Goal: Information Seeking & Learning: Learn about a topic

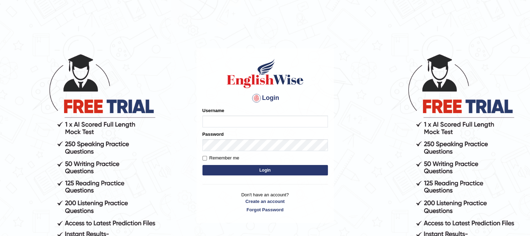
type input "Rasme"
click at [202, 157] on input "Remember me" at bounding box center [204, 158] width 5 height 5
checkbox input "true"
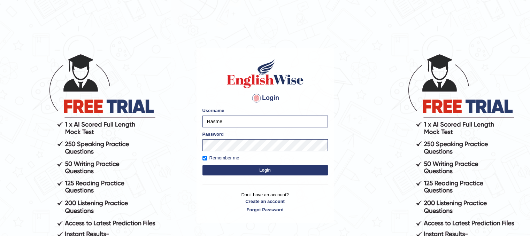
click at [260, 171] on button "Login" at bounding box center [264, 170] width 125 height 10
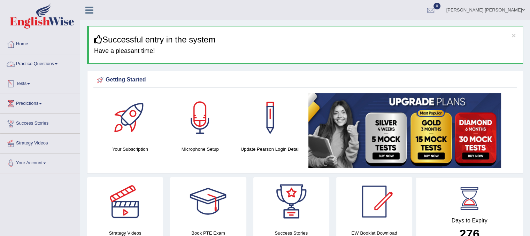
click at [44, 63] on link "Practice Questions" at bounding box center [39, 62] width 79 height 17
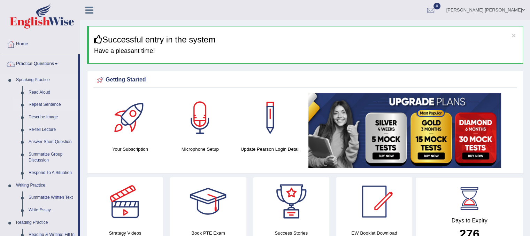
click at [44, 104] on link "Repeat Sentence" at bounding box center [51, 105] width 53 height 13
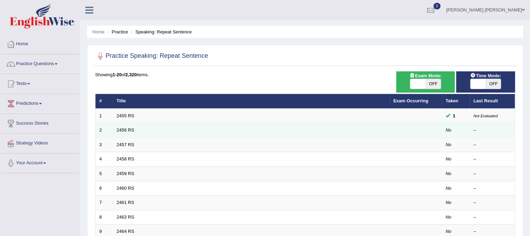
click at [133, 132] on td "2456 RS" at bounding box center [251, 130] width 277 height 15
click at [131, 131] on link "2456 RS" at bounding box center [126, 129] width 18 height 5
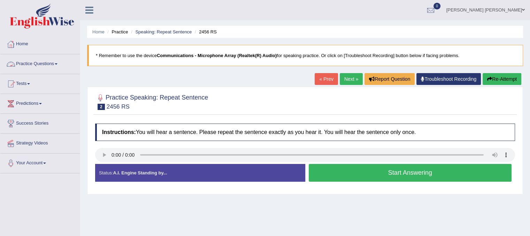
click at [34, 63] on link "Practice Questions" at bounding box center [39, 62] width 79 height 17
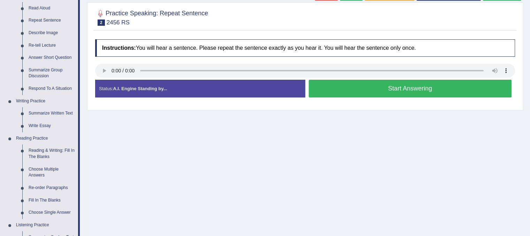
scroll to position [98, 0]
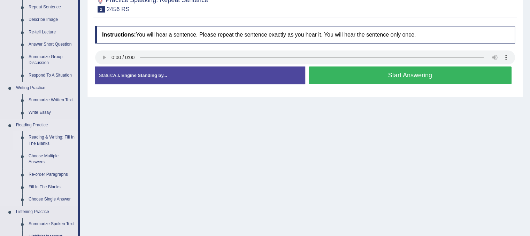
click at [56, 135] on link "Reading & Writing: Fill In The Blanks" at bounding box center [51, 140] width 53 height 18
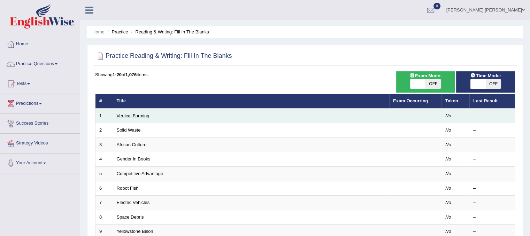
click at [133, 117] on link "Vertical Farming" at bounding box center [133, 115] width 33 height 5
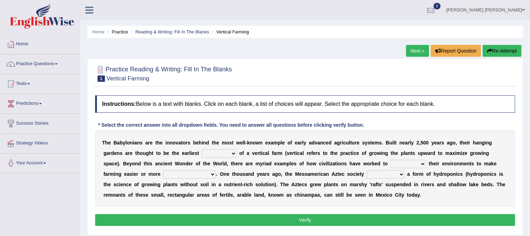
click at [231, 152] on select "prototype failure discredit protocol" at bounding box center [219, 153] width 35 height 8
select select "protocol"
click at [202, 149] on select "prototype failure discredit protocol" at bounding box center [219, 153] width 35 height 8
click at [418, 163] on select "manipulate escape respect disarrange" at bounding box center [408, 164] width 36 height 8
select select "respect"
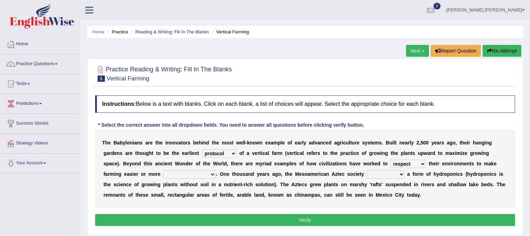
click at [390, 160] on select "manipulate escape respect disarrange" at bounding box center [408, 164] width 36 height 8
click at [205, 173] on select "productive constructive connective counterproductive" at bounding box center [189, 174] width 53 height 8
select select "productive"
click at [163, 170] on select "productive constructive connective counterproductive" at bounding box center [189, 174] width 53 height 8
click at [396, 175] on select "domineered volunteered pioneered engineered" at bounding box center [386, 174] width 38 height 8
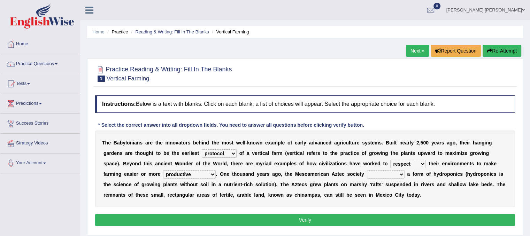
select select "volunteered"
click at [367, 170] on select "domineered volunteered pioneered engineered" at bounding box center [386, 174] width 38 height 8
click at [316, 222] on button "Verify" at bounding box center [305, 220] width 420 height 12
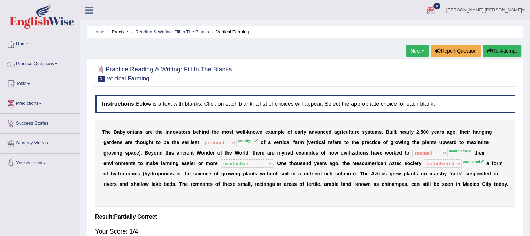
click at [415, 53] on link "Next »" at bounding box center [417, 51] width 23 height 12
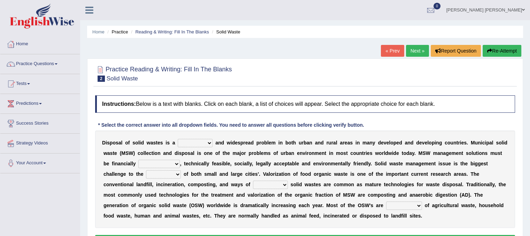
click at [215, 158] on div "D i s p o s a l o f s o l i d w a s t e s i s a slanting stinging stalling shaf…" at bounding box center [305, 180] width 420 height 98
click at [40, 104] on link "Predictions" at bounding box center [39, 102] width 79 height 17
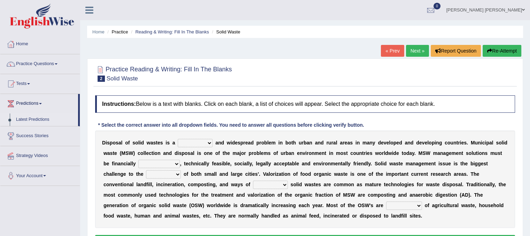
click at [34, 121] on link "Latest Predictions" at bounding box center [45, 120] width 65 height 13
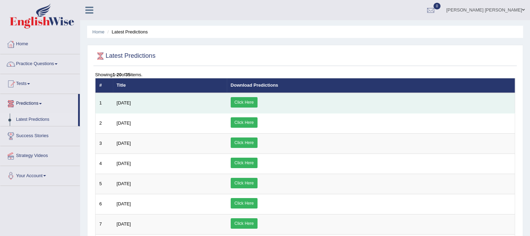
click at [257, 104] on link "Click Here" at bounding box center [244, 102] width 27 height 10
click at [123, 106] on td "July 2025" at bounding box center [170, 103] width 114 height 21
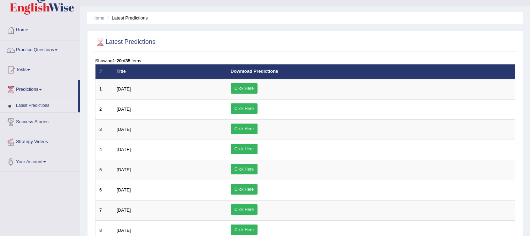
click at [40, 162] on link "Your Account" at bounding box center [39, 160] width 79 height 17
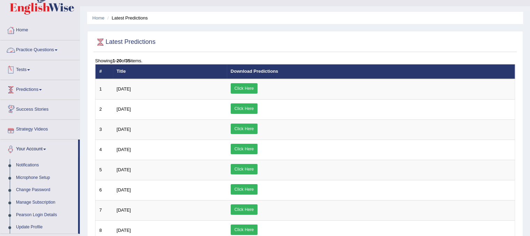
click at [40, 49] on link "Practice Questions" at bounding box center [39, 48] width 79 height 17
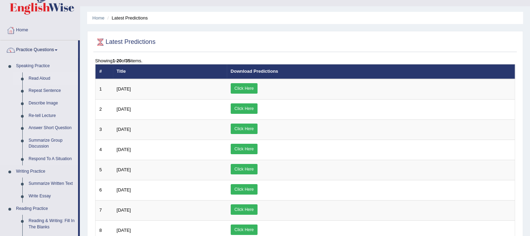
click at [40, 79] on link "Read Aloud" at bounding box center [51, 78] width 53 height 13
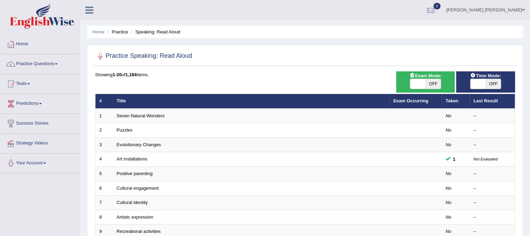
click at [29, 65] on link "Practice Questions" at bounding box center [39, 62] width 79 height 17
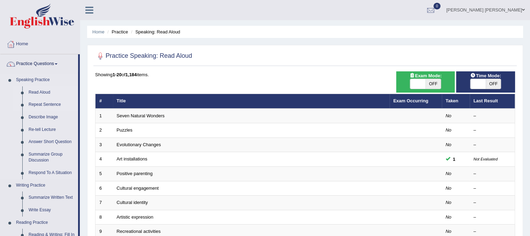
click at [47, 106] on link "Repeat Sentence" at bounding box center [51, 105] width 53 height 13
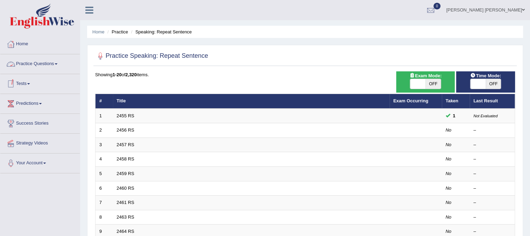
click at [33, 62] on link "Practice Questions" at bounding box center [39, 62] width 79 height 17
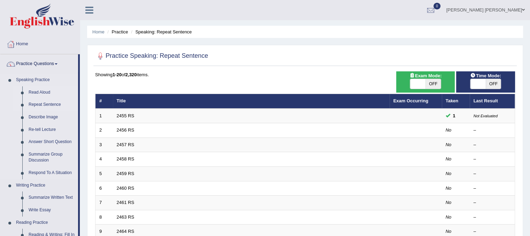
click at [68, 88] on link "Read Aloud" at bounding box center [51, 92] width 53 height 13
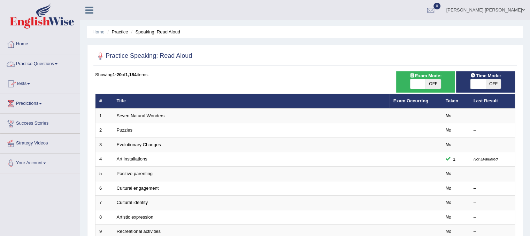
click at [18, 61] on link "Practice Questions" at bounding box center [39, 62] width 79 height 17
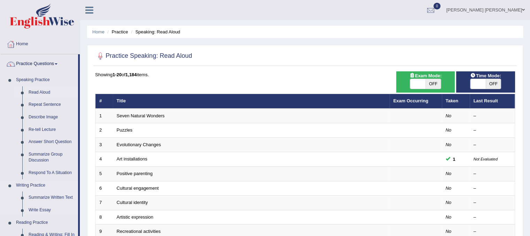
click at [56, 184] on link "Writing Practice" at bounding box center [45, 185] width 65 height 13
click at [72, 187] on link "Writing Practice" at bounding box center [45, 185] width 65 height 13
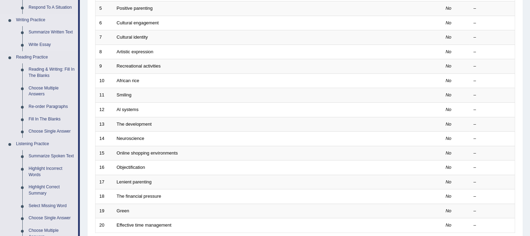
scroll to position [167, 0]
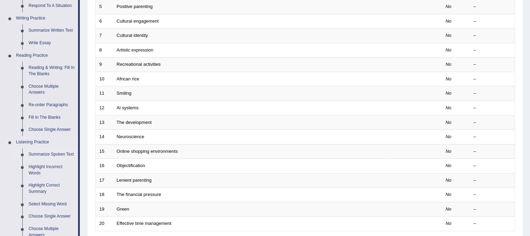
click at [45, 157] on link "Summarize Spoken Text" at bounding box center [51, 154] width 53 height 13
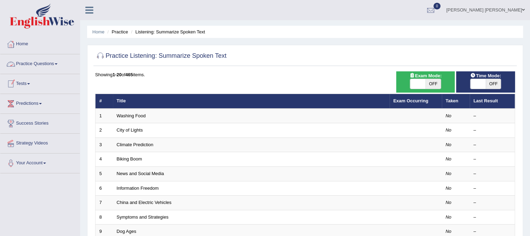
click at [48, 63] on link "Practice Questions" at bounding box center [39, 62] width 79 height 17
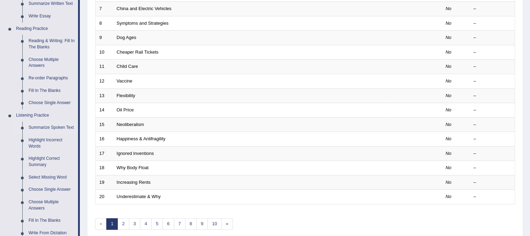
scroll to position [195, 0]
click at [35, 140] on link "Highlight Incorrect Words" at bounding box center [51, 142] width 53 height 18
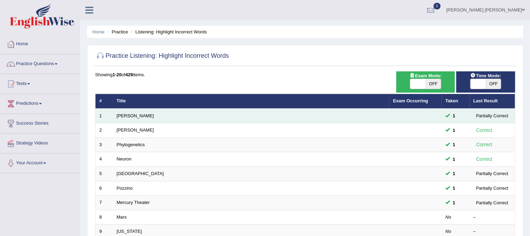
click at [118, 119] on td "[PERSON_NAME]" at bounding box center [251, 116] width 276 height 15
click at [124, 115] on link "[PERSON_NAME]" at bounding box center [135, 115] width 37 height 5
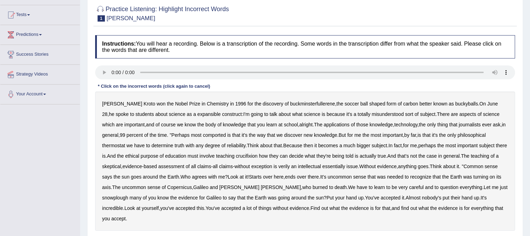
scroll to position [70, 0]
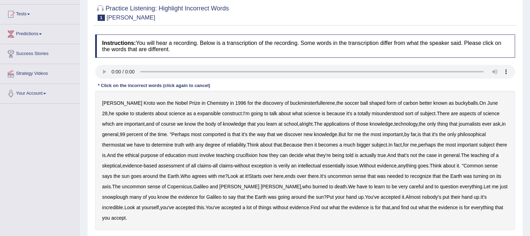
click at [197, 115] on b "expansible" at bounding box center [208, 114] width 23 height 6
click at [215, 132] on b "comported" at bounding box center [214, 135] width 23 height 6
click at [117, 142] on b "thermostat" at bounding box center [113, 145] width 23 height 6
click at [257, 155] on b "crucifixion" at bounding box center [247, 156] width 22 height 6
click at [290, 165] on b "verily" at bounding box center [283, 166] width 11 height 6
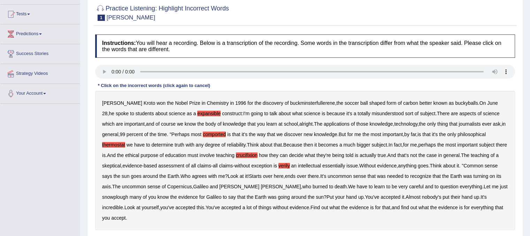
click at [343, 164] on b "essentially" at bounding box center [333, 166] width 23 height 6
click at [116, 196] on b "snowplough" at bounding box center [115, 197] width 26 height 6
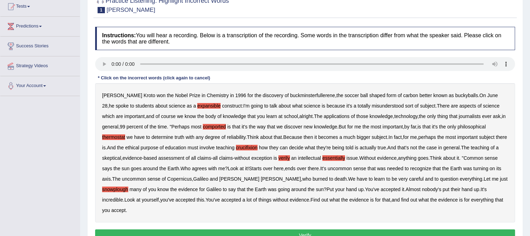
scroll to position [84, 0]
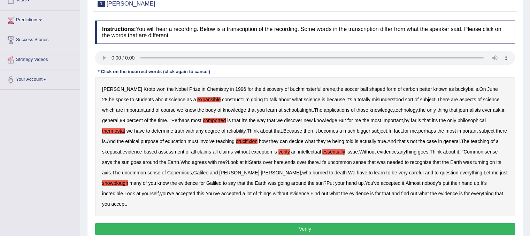
click at [334, 229] on button "Verify" at bounding box center [305, 229] width 420 height 12
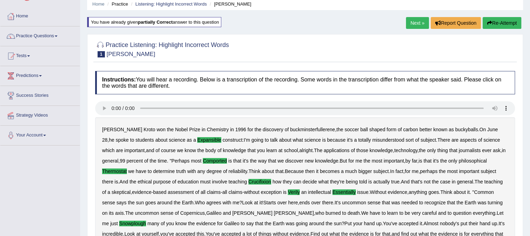
scroll to position [14, 0]
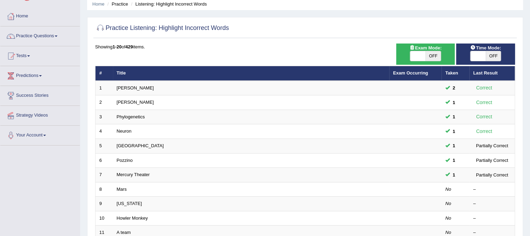
scroll to position [42, 0]
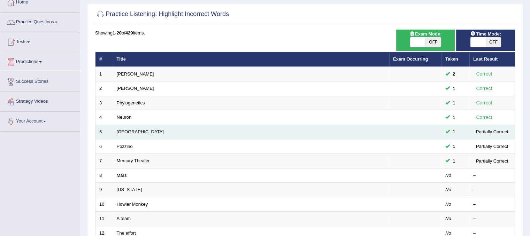
click at [461, 134] on td "1" at bounding box center [455, 132] width 28 height 15
click at [477, 131] on div "Partially Correct" at bounding box center [492, 131] width 38 height 7
click at [123, 130] on link "[GEOGRAPHIC_DATA]" at bounding box center [140, 131] width 47 height 5
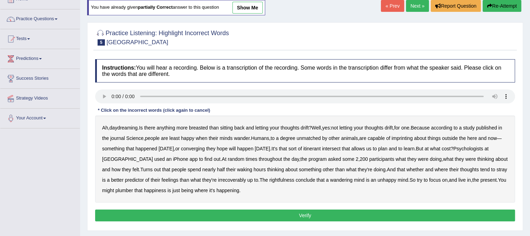
scroll to position [56, 0]
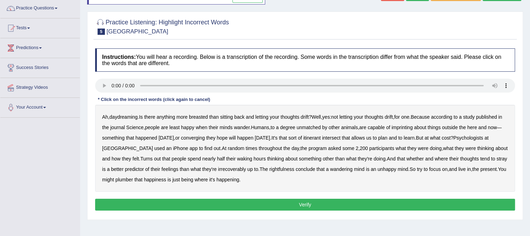
click at [201, 117] on b "breasted" at bounding box center [198, 117] width 19 height 6
click at [405, 127] on b "imprinting" at bounding box center [402, 128] width 21 height 6
click at [196, 137] on b "converging" at bounding box center [193, 138] width 24 height 6
click at [223, 169] on b "irrecoverably" at bounding box center [232, 170] width 28 height 6
click at [272, 168] on b "rightfulness" at bounding box center [281, 170] width 25 height 6
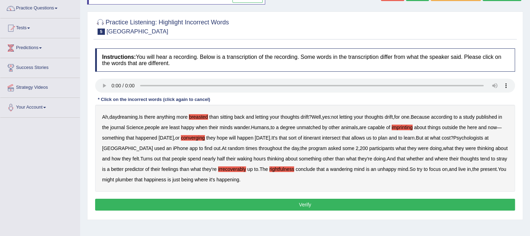
click at [126, 179] on b "plumber" at bounding box center [124, 180] width 18 height 6
click at [170, 201] on button "Verify" at bounding box center [305, 205] width 420 height 12
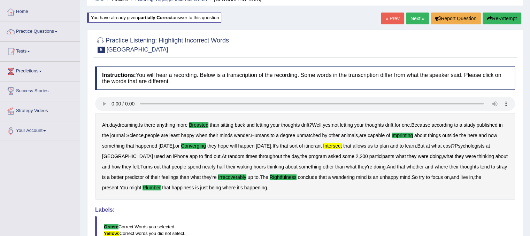
scroll to position [32, 0]
click at [420, 17] on link "Next »" at bounding box center [417, 19] width 23 height 12
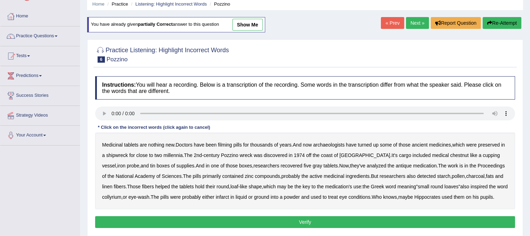
scroll to position [42, 0]
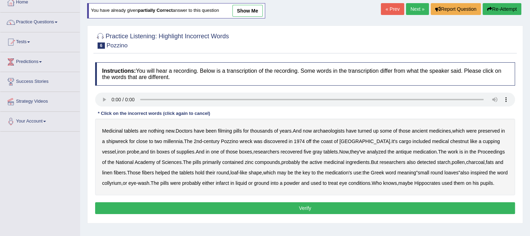
click at [226, 133] on div "Medicinal tablets are nothing new . Doctors have been filming pills for thousan…" at bounding box center [305, 157] width 420 height 77
click at [226, 133] on b "filming" at bounding box center [225, 131] width 14 height 6
click at [450, 140] on b "chestnut" at bounding box center [459, 142] width 18 height 6
click at [223, 183] on b "infarct" at bounding box center [222, 183] width 13 height 6
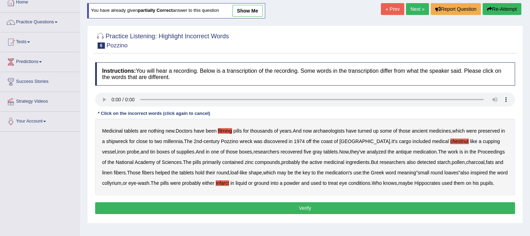
click at [413, 209] on button "Verify" at bounding box center [305, 208] width 420 height 12
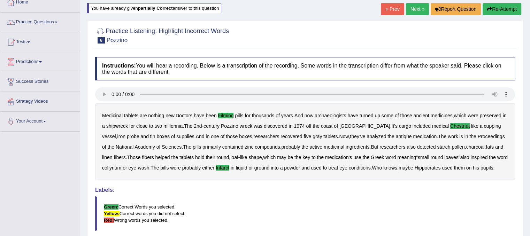
click at [422, 10] on link "Next »" at bounding box center [417, 9] width 23 height 12
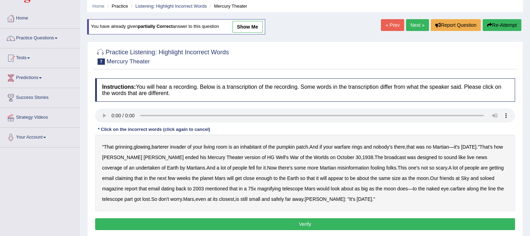
scroll to position [28, 0]
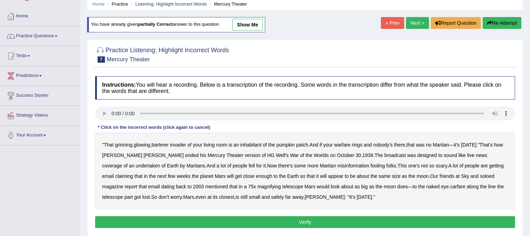
click at [169, 145] on b "barterer" at bounding box center [160, 145] width 17 height 6
click at [344, 145] on b "warfare" at bounding box center [342, 145] width 16 height 6
click at [160, 163] on b "undertaken" at bounding box center [148, 166] width 24 height 6
click at [480, 175] on b "soloed" at bounding box center [487, 176] width 14 height 6
click at [450, 185] on b "carfare" at bounding box center [457, 187] width 15 height 6
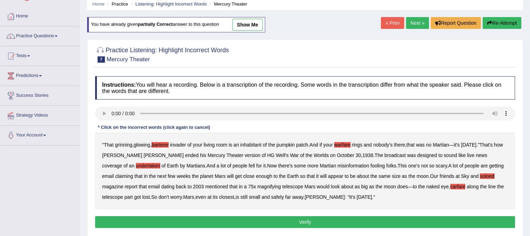
click at [256, 219] on button "Verify" at bounding box center [305, 222] width 420 height 12
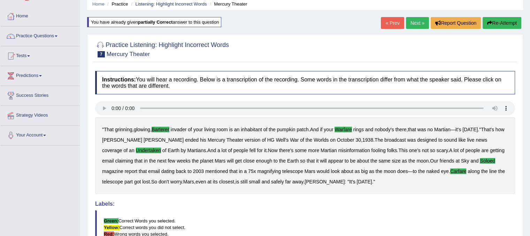
click at [417, 24] on link "Next »" at bounding box center [417, 23] width 23 height 12
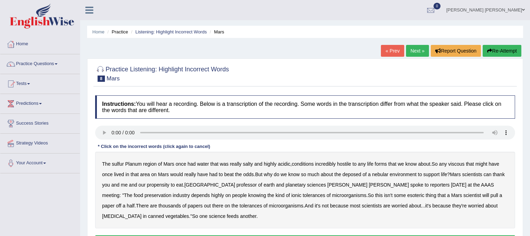
click at [115, 167] on div "The sulfur Planum region of [GEOGRAPHIC_DATA] once had water that was really sa…" at bounding box center [305, 190] width 420 height 77
click at [117, 166] on b "sulfur" at bounding box center [118, 164] width 12 height 6
click at [458, 164] on b "viscous" at bounding box center [456, 164] width 16 height 6
click at [354, 172] on b "deposed" at bounding box center [351, 175] width 19 height 6
click at [383, 175] on b "nebular" at bounding box center [380, 175] width 16 height 6
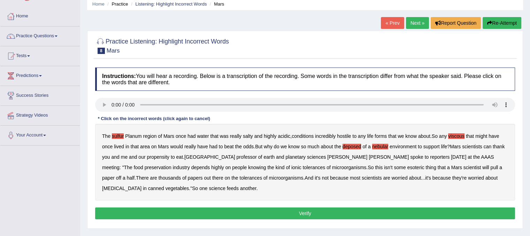
scroll to position [42, 0]
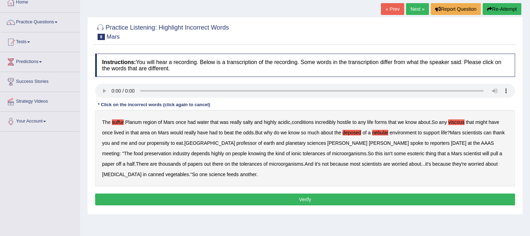
click at [344, 198] on button "Verify" at bounding box center [305, 200] width 420 height 12
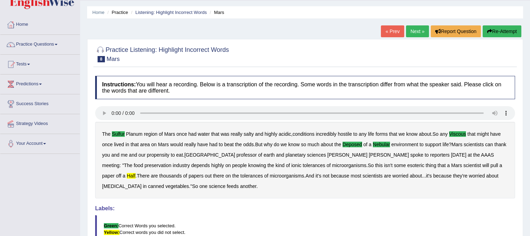
scroll to position [14, 0]
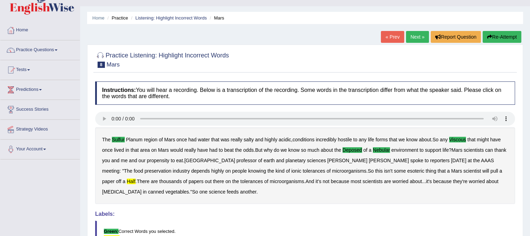
click at [411, 39] on link "Next »" at bounding box center [417, 37] width 23 height 12
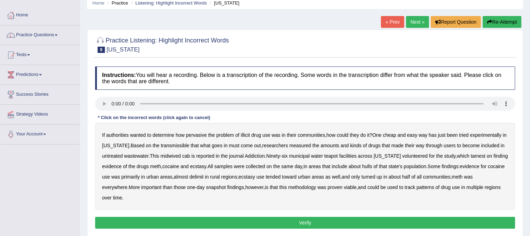
scroll to position [42, 0]
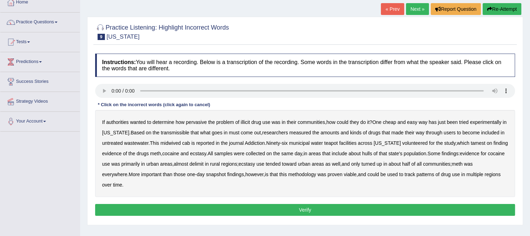
click at [177, 134] on b "transmissible" at bounding box center [175, 133] width 29 height 6
click at [173, 141] on b "midwived" at bounding box center [170, 143] width 20 height 6
click at [471, 141] on b "tamest" at bounding box center [478, 143] width 15 height 6
click at [368, 154] on b "hulls" at bounding box center [367, 154] width 10 height 6
click at [203, 165] on b "delimit" at bounding box center [196, 164] width 14 height 6
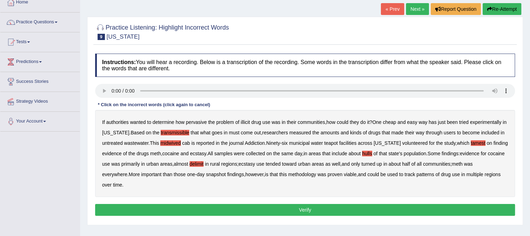
click at [243, 208] on button "Verify" at bounding box center [305, 210] width 420 height 12
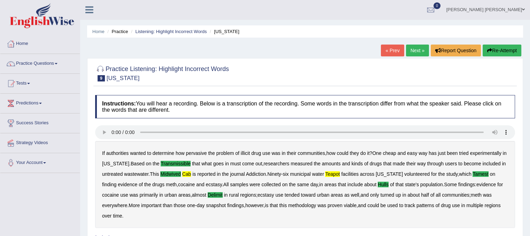
scroll to position [0, 0]
click at [417, 48] on link "Next »" at bounding box center [417, 51] width 23 height 12
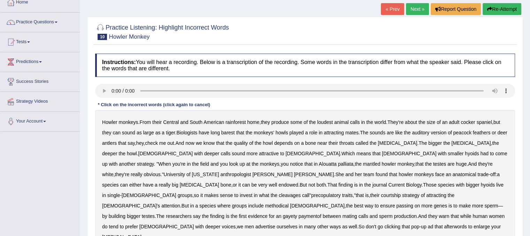
scroll to position [56, 0]
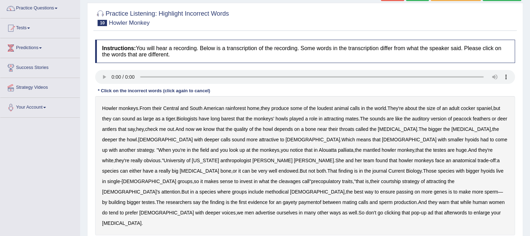
click at [229, 118] on b "barest" at bounding box center [228, 119] width 14 height 6
click at [301, 179] on b "cleavages" at bounding box center [290, 182] width 22 height 6
click at [289, 189] on b "methodical" at bounding box center [277, 192] width 24 height 6
click at [297, 200] on b "gayety" at bounding box center [289, 203] width 14 height 6
click at [317, 200] on b "paymentof" at bounding box center [310, 203] width 23 height 6
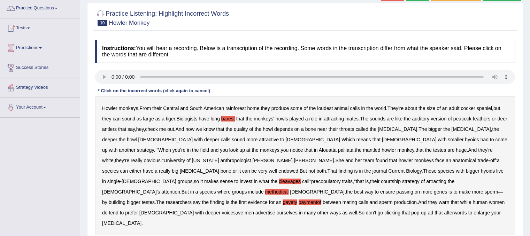
click at [444, 210] on b "afterwords" at bounding box center [455, 213] width 23 height 6
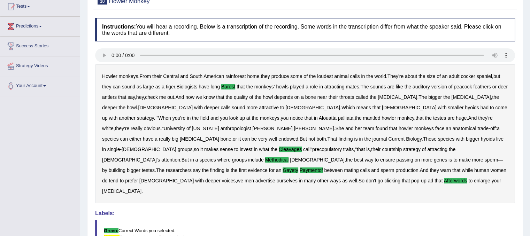
scroll to position [0, 0]
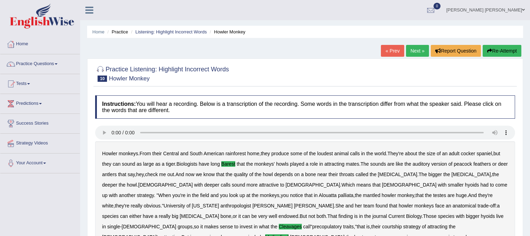
click at [413, 54] on link "Next »" at bounding box center [417, 51] width 23 height 12
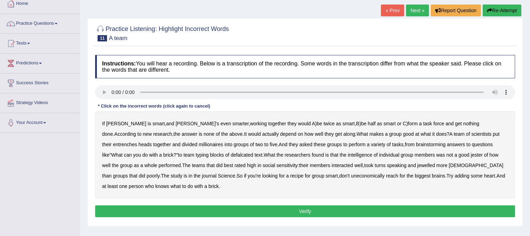
scroll to position [42, 0]
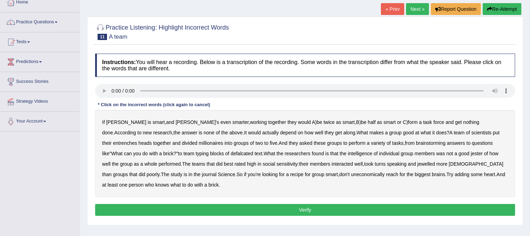
click at [137, 140] on b "entrenches" at bounding box center [125, 143] width 24 height 6
click at [231, 152] on b "defalcated" at bounding box center [242, 154] width 23 height 6
click at [471, 152] on b "jester" at bounding box center [477, 154] width 12 height 6
click at [417, 163] on b "jewelled" at bounding box center [426, 164] width 18 height 6
click at [295, 209] on button "Verify" at bounding box center [305, 210] width 420 height 12
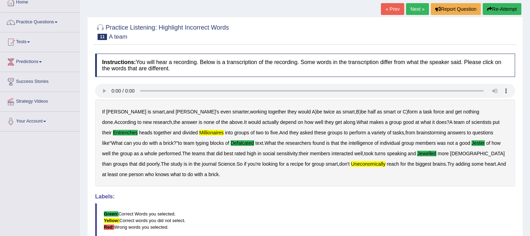
click at [503, 13] on button "Re-Attempt" at bounding box center [501, 9] width 39 height 12
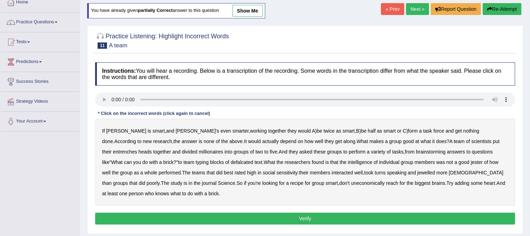
click at [108, 120] on div "If [PERSON_NAME] is smart , and [PERSON_NAME]'s even smarter , working together…" at bounding box center [305, 162] width 420 height 87
click at [137, 149] on b "entrenches" at bounding box center [125, 152] width 24 height 6
click at [199, 151] on b "millionaires" at bounding box center [211, 152] width 24 height 6
click at [231, 163] on b "defalcated" at bounding box center [242, 163] width 23 height 6
click at [471, 161] on b "jester" at bounding box center [477, 163] width 12 height 6
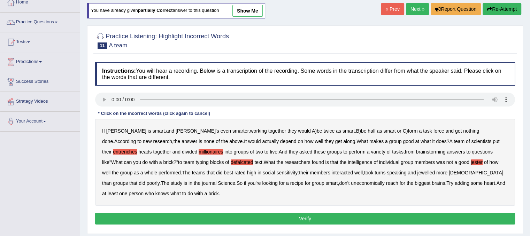
click at [417, 172] on b "jewelled" at bounding box center [426, 173] width 18 height 6
click at [273, 220] on button "Verify" at bounding box center [305, 219] width 420 height 12
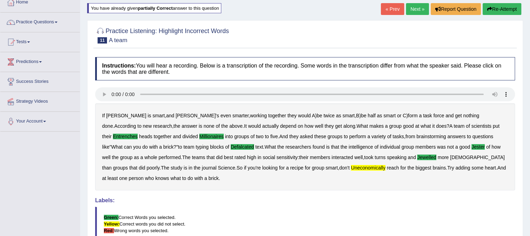
click at [273, 220] on blockquote "Green: Correct Words you selected. Yellow: Correct words you did not select. Re…" at bounding box center [305, 224] width 420 height 34
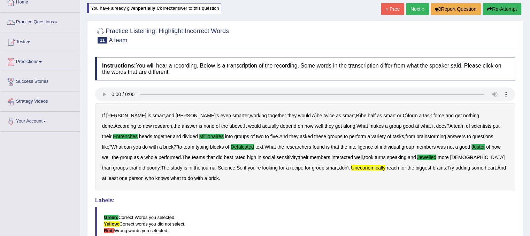
click at [273, 220] on blockquote "Green: Correct Words you selected. Yellow: Correct words you did not select. Re…" at bounding box center [305, 224] width 420 height 34
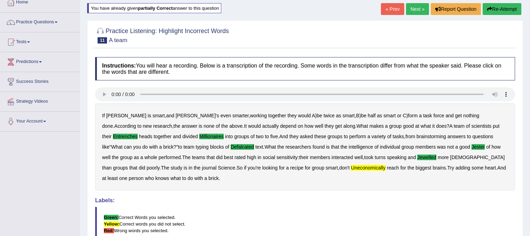
click at [273, 220] on blockquote "Green: Correct Words you selected. Yellow: Correct words you did not select. Re…" at bounding box center [305, 224] width 420 height 34
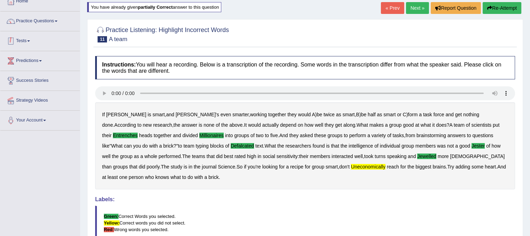
scroll to position [42, 0]
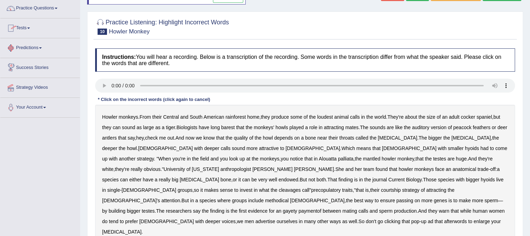
scroll to position [28, 0]
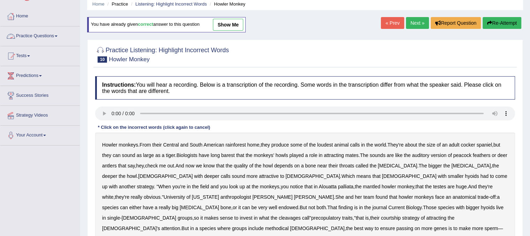
click at [46, 36] on link "Practice Questions" at bounding box center [39, 34] width 79 height 17
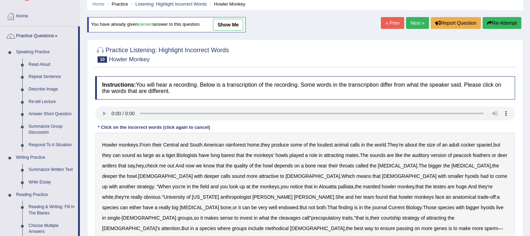
click at [84, 133] on div "Home Practice Listening: Highlight Incorrect Words Howler Monkey You have alrea…" at bounding box center [305, 146] width 450 height 348
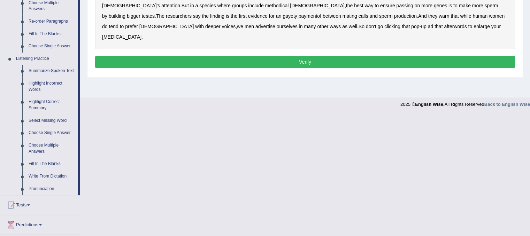
scroll to position [265, 0]
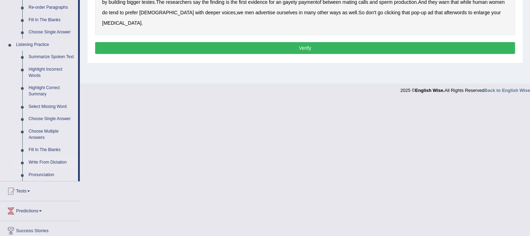
click at [53, 162] on link "Write From Dictation" at bounding box center [51, 162] width 53 height 13
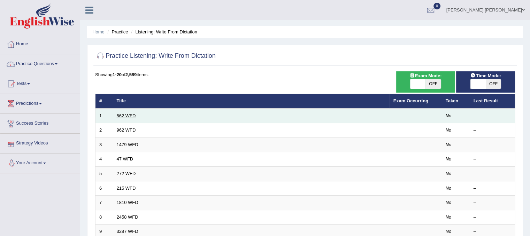
click at [117, 116] on link "562 WFD" at bounding box center [126, 115] width 19 height 5
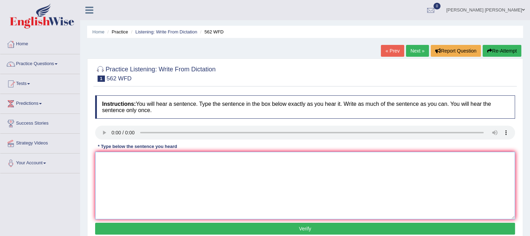
click at [110, 157] on textarea at bounding box center [305, 186] width 420 height 68
click at [102, 156] on textarea "the gap between the raidgh and the course does not decrease." at bounding box center [305, 186] width 420 height 68
click at [146, 158] on textarea "The gap between the raidgh and the course does not decrease." at bounding box center [305, 186] width 420 height 68
click at [185, 159] on textarea "The gap between the a raidgh and the course does not decrease." at bounding box center [305, 186] width 420 height 68
click at [184, 159] on textarea "The gap between the a raidgh and the course does not decrease." at bounding box center [305, 186] width 420 height 68
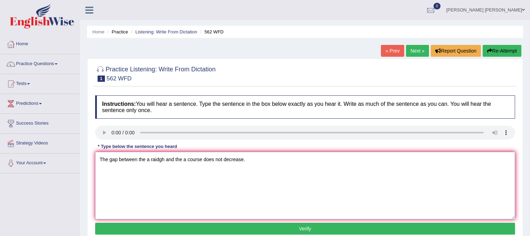
click at [203, 158] on textarea "The gap between the a raidgh and the a course does not decrease." at bounding box center [305, 186] width 420 height 68
click at [276, 157] on textarea "The gap between the a raidgh and the a course corse dosent does not decrease." at bounding box center [305, 186] width 420 height 68
click at [205, 158] on textarea "The gap between the a raidgh and the a course corse dosent does not decrease de…" at bounding box center [305, 186] width 420 height 68
click at [204, 158] on textarea "The gap between the a raidgh and the a course corse dosent does not decrease de…" at bounding box center [305, 186] width 420 height 68
type textarea "The gap between the a raidgh and the a course courses corse dosent does not dec…"
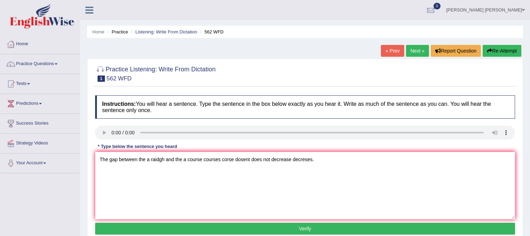
click at [274, 227] on button "Verify" at bounding box center [305, 229] width 420 height 12
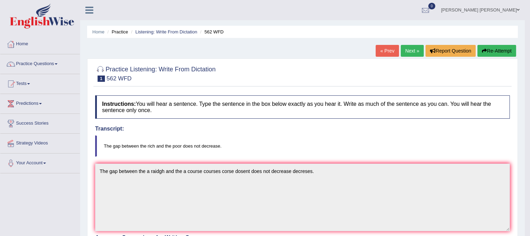
click at [408, 54] on link "Next »" at bounding box center [412, 51] width 23 height 12
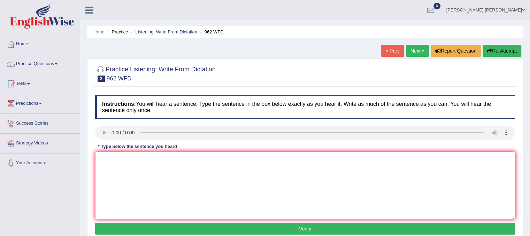
click at [103, 182] on textarea at bounding box center [305, 186] width 420 height 68
click at [101, 158] on textarea "if u have any qusetion about the exam, please raise your hand hands." at bounding box center [305, 186] width 420 height 68
click at [106, 157] on textarea "If u have any qusetion about the exam, please raise your hand hands." at bounding box center [305, 186] width 420 height 68
click at [152, 159] on textarea "If you have any qusetion about the exam, please raise your hand hands." at bounding box center [305, 186] width 420 height 68
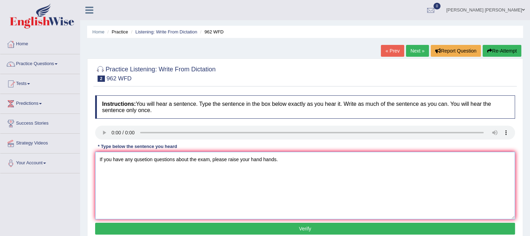
click at [189, 156] on textarea "If you have any qusetion questions about the exam, please raise your hand hands." at bounding box center [305, 186] width 420 height 68
click at [215, 158] on textarea "If you have any qusetion questions about a the exam, please raise your hand han…" at bounding box center [305, 186] width 420 height 68
click at [246, 159] on textarea "If you have any qusetion questions about a the exam exams, please raise your ha…" at bounding box center [305, 186] width 420 height 68
click at [261, 159] on textarea "If you have any qusetion questions about a the exam exams, please, raise your h…" at bounding box center [305, 186] width 420 height 68
type textarea "If you have any qusetion questions about a the exam exams, please, raise rase y…"
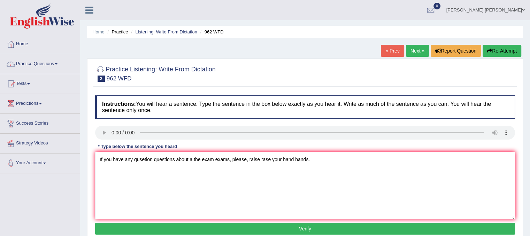
click at [297, 230] on button "Verify" at bounding box center [305, 229] width 420 height 12
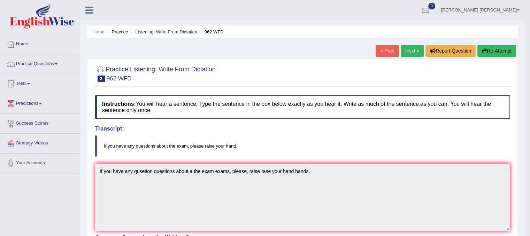
click at [405, 56] on link "Next »" at bounding box center [412, 51] width 23 height 12
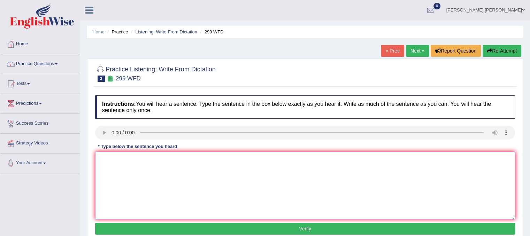
click at [108, 171] on textarea at bounding box center [305, 186] width 420 height 68
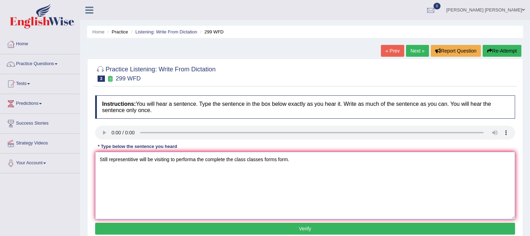
click at [168, 159] on textarea "Still representitive will be visiting to performa the complete the class classe…" at bounding box center [305, 186] width 420 height 68
click at [215, 157] on textarea "Still representitive will be visiting visit to performa the complete the class …" at bounding box center [305, 186] width 420 height 68
click at [242, 156] on textarea "Still representitive will be visiting visit to performa the a complete the clas…" at bounding box center [305, 186] width 420 height 68
click at [239, 159] on textarea "Still representitive will be visiting visit to performa the a complete the clas…" at bounding box center [305, 186] width 420 height 68
click at [138, 158] on textarea "Still representitive will be visiting visit to performa the a complete compliti…" at bounding box center [305, 186] width 420 height 68
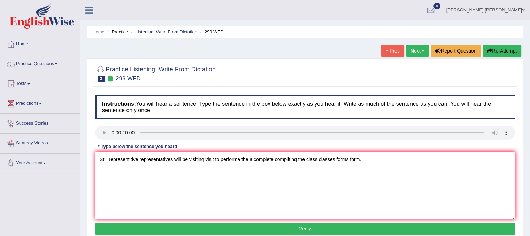
click at [139, 159] on textarea "Still representitive representatives will be visiting visit to performa the a c…" at bounding box center [305, 186] width 420 height 68
type textarea "Still representative representatives will be visiting visit to performa the a c…"
click at [248, 227] on button "Verify" at bounding box center [305, 229] width 420 height 12
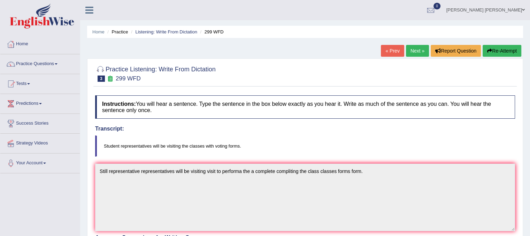
click at [406, 45] on link "Next »" at bounding box center [417, 51] width 23 height 12
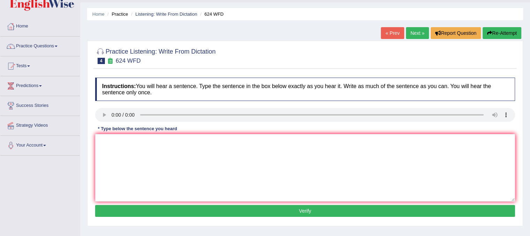
scroll to position [28, 0]
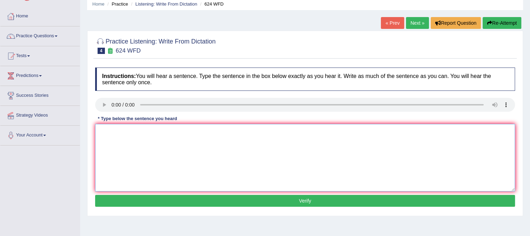
click at [108, 136] on textarea at bounding box center [305, 158] width 420 height 68
click at [129, 163] on textarea at bounding box center [305, 158] width 420 height 68
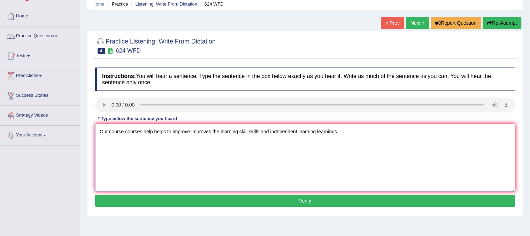
type textarea "Our course courses help helps to improve improves the learning skill skills and…"
click at [286, 200] on button "Verify" at bounding box center [305, 201] width 420 height 12
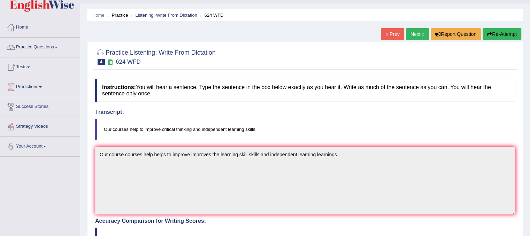
scroll to position [0, 0]
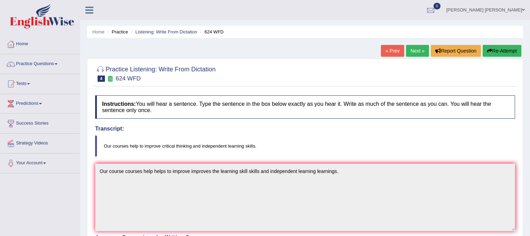
click at [415, 52] on link "Next »" at bounding box center [417, 51] width 23 height 12
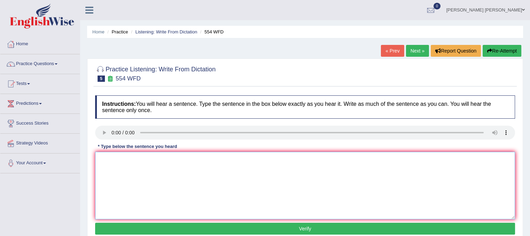
click at [99, 177] on textarea at bounding box center [305, 186] width 420 height 68
click at [144, 160] on textarea "We are able to work in a team." at bounding box center [305, 186] width 420 height 68
type textarea "We are able to work in a team."
click at [171, 227] on button "Verify" at bounding box center [305, 229] width 420 height 12
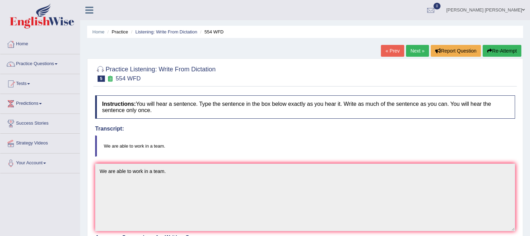
click at [419, 51] on link "Next »" at bounding box center [417, 51] width 23 height 12
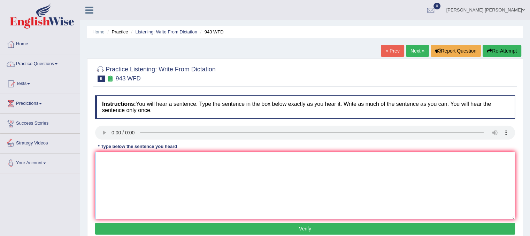
click at [96, 162] on textarea at bounding box center [305, 186] width 420 height 68
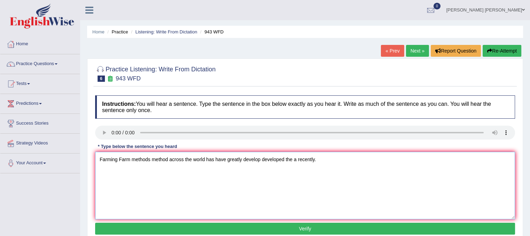
type textarea "Farming Farm methods method across the world has have greatly develop developed…"
click at [209, 227] on button "Verify" at bounding box center [305, 229] width 420 height 12
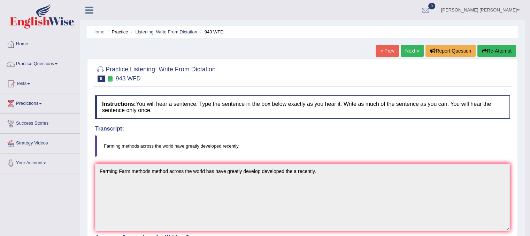
click at [404, 48] on link "Next »" at bounding box center [412, 51] width 23 height 12
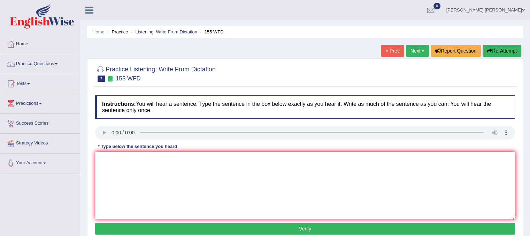
click at [410, 53] on link "Next »" at bounding box center [417, 51] width 23 height 12
click at [388, 49] on link "« Prev" at bounding box center [392, 51] width 23 height 12
click at [107, 152] on textarea at bounding box center [305, 186] width 420 height 68
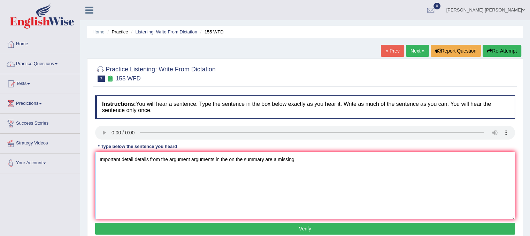
click at [169, 159] on textarea "Important detail details from the argument arguments in the on the summary are …" at bounding box center [305, 186] width 420 height 68
type textarea "Important detail details from the a argument arguments in the on the summary ar…"
click at [240, 231] on button "Verify" at bounding box center [305, 229] width 420 height 12
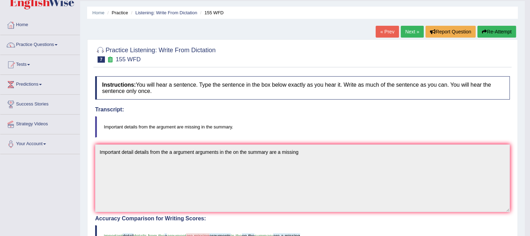
scroll to position [18, 0]
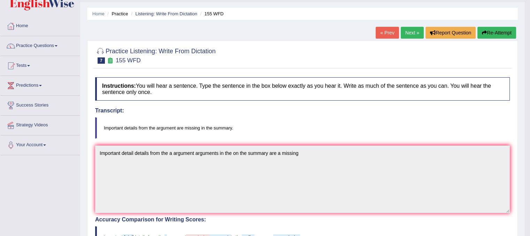
click at [406, 31] on link "Next »" at bounding box center [412, 33] width 23 height 12
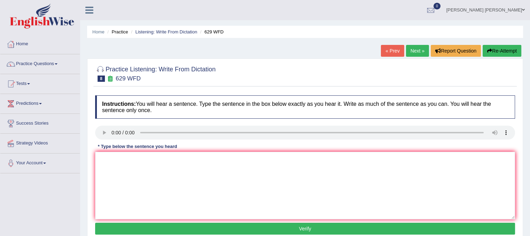
click at [417, 54] on link "Next »" at bounding box center [417, 51] width 23 height 12
click at [116, 162] on textarea at bounding box center [305, 186] width 420 height 68
click at [101, 158] on textarea "the industrisl revolution in the a europe by the" at bounding box center [305, 186] width 420 height 68
click at [127, 159] on textarea "The industrisl revolution in the a europe by the" at bounding box center [305, 186] width 420 height 68
click at [151, 159] on textarea "The industrial revolution in the a europe by the" at bounding box center [305, 186] width 420 height 68
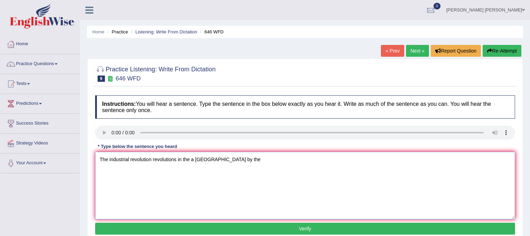
click at [198, 158] on textarea "The industrial revolution revolutions in the a europe by the" at bounding box center [305, 186] width 420 height 68
click at [227, 157] on textarea "The industrial revolution revolutions in the a Europe by the" at bounding box center [305, 186] width 420 height 68
click at [211, 160] on textarea "The industrial revolution revolutions in the a Europe by the" at bounding box center [305, 186] width 420 height 68
click at [255, 160] on textarea "The industrial revolution revolutions in the a Europe is eastern by the" at bounding box center [305, 186] width 420 height 68
type textarea "The industrial revolution revolutions in the a Europe is eastern by the others."
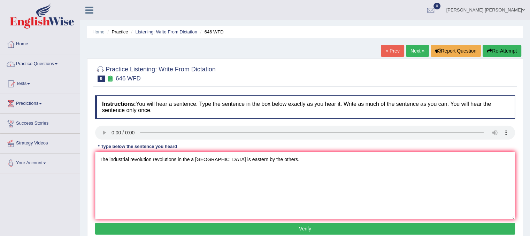
click at [297, 226] on button "Verify" at bounding box center [305, 229] width 420 height 12
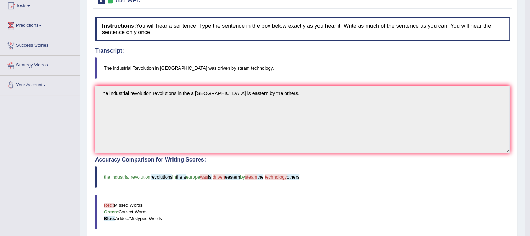
scroll to position [28, 0]
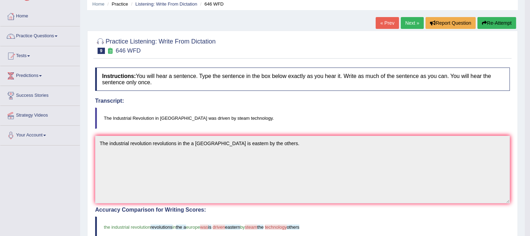
click at [415, 22] on link "Next »" at bounding box center [412, 23] width 23 height 12
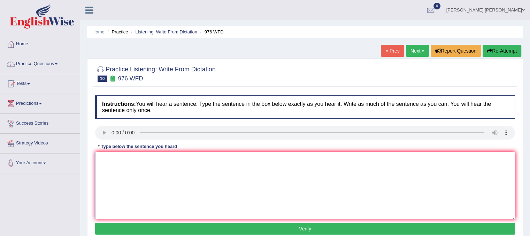
click at [116, 165] on textarea at bounding box center [305, 186] width 420 height 68
click at [122, 158] on textarea "The study of the economy is the tricky subject to research." at bounding box center [305, 186] width 420 height 68
click at [172, 161] on textarea "The study studies of the economy is the tricky subject to research." at bounding box center [305, 186] width 420 height 68
click at [210, 160] on textarea "The study studies of the economy economics is the tricky subject to research." at bounding box center [305, 186] width 420 height 68
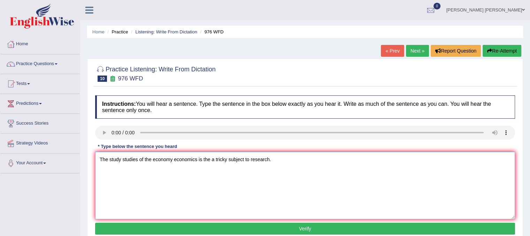
click at [229, 159] on textarea "The study studies of the economy economics is the a tricky subject to research." at bounding box center [305, 186] width 420 height 68
type textarea "The study studies of the economy economics is the a tricky trickiest subject to…"
click at [293, 230] on button "Verify" at bounding box center [305, 229] width 420 height 12
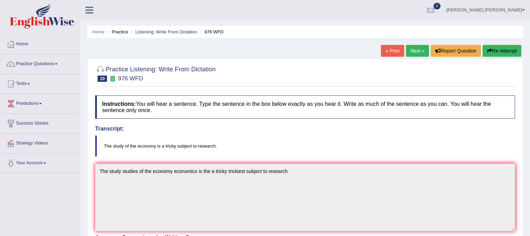
click at [413, 52] on link "Next »" at bounding box center [417, 51] width 23 height 12
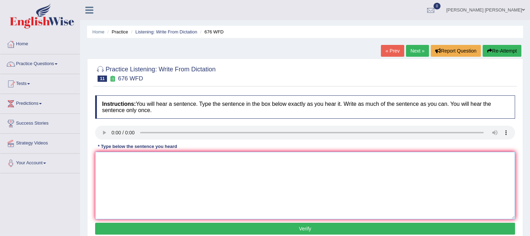
click at [104, 163] on textarea at bounding box center [305, 186] width 420 height 68
click at [121, 159] on textarea "Univercity need to secquare the grants to research the subject subjects." at bounding box center [305, 186] width 420 height 68
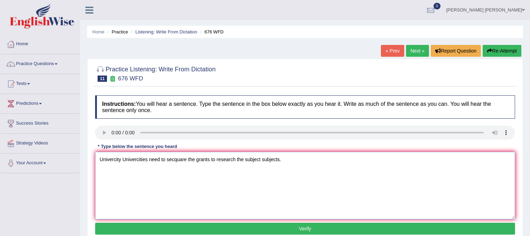
click at [161, 161] on textarea "Univercity Univercities need to secquare the grants to research the subject sub…" at bounding box center [305, 186] width 420 height 68
click at [201, 159] on textarea "Univercity Univercities need needs to secquare the grants to research the subje…" at bounding box center [305, 186] width 420 height 68
click at [209, 158] on textarea "Univercity Univercities need needs to secquare the grants to research the subje…" at bounding box center [305, 186] width 420 height 68
click at [228, 159] on textarea "Univercity Univercities need needs to secquare the a grants to research the sub…" at bounding box center [305, 186] width 420 height 68
type textarea "Univercity Univercities need needs to secquare the a grants grant to research t…"
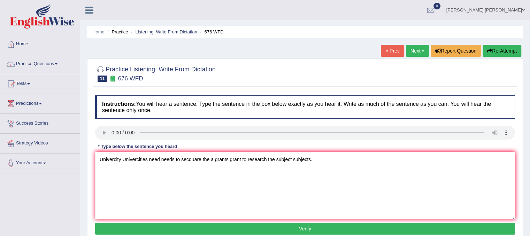
click at [299, 230] on button "Verify" at bounding box center [305, 229] width 420 height 12
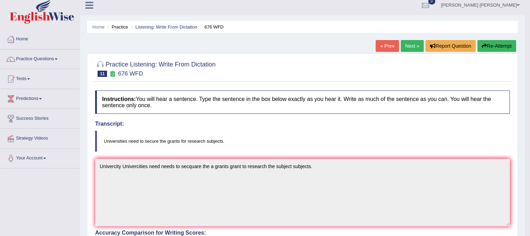
scroll to position [4, 0]
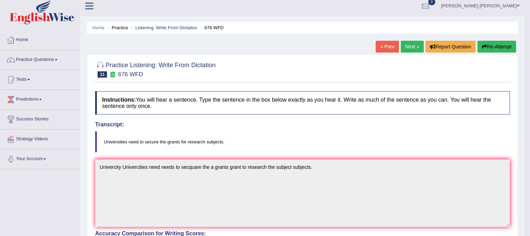
click at [405, 46] on link "Next »" at bounding box center [412, 47] width 23 height 12
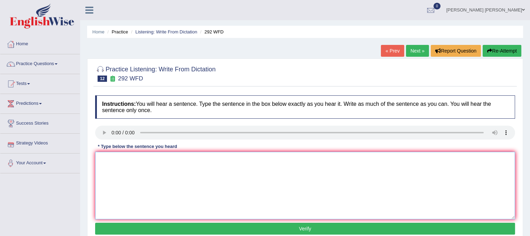
click at [107, 161] on textarea at bounding box center [305, 186] width 420 height 68
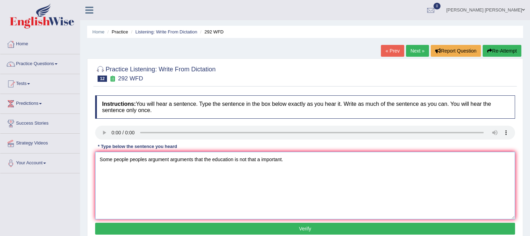
type textarea "Some people peoples argument arguments that the education is not that a importa…"
click at [226, 230] on button "Verify" at bounding box center [305, 229] width 420 height 12
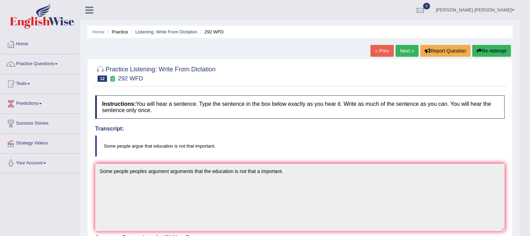
click at [400, 55] on link "Next »" at bounding box center [406, 51] width 23 height 12
